Goal: Task Accomplishment & Management: Manage account settings

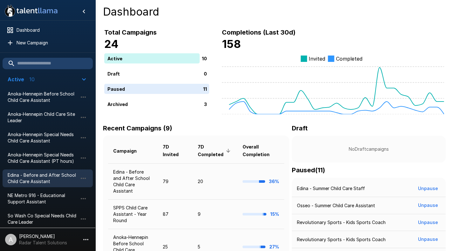
click at [52, 174] on span "Edina - Before and After School Child Care Assistant" at bounding box center [43, 178] width 70 height 13
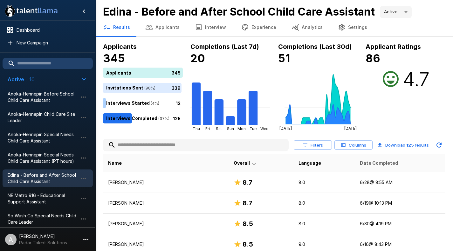
click at [375, 164] on span "Date Completed" at bounding box center [379, 164] width 38 height 8
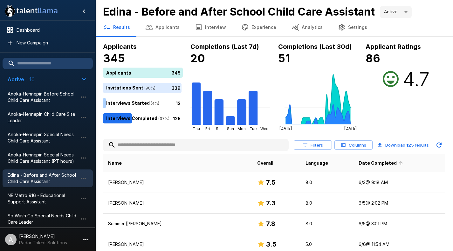
click at [375, 164] on span "Date Completed" at bounding box center [382, 164] width 46 height 8
